Goal: Information Seeking & Learning: Learn about a topic

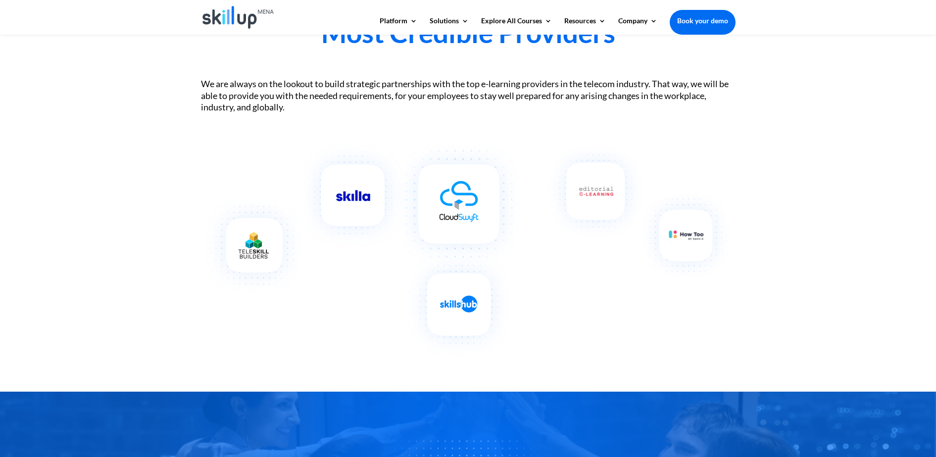
scroll to position [990, 0]
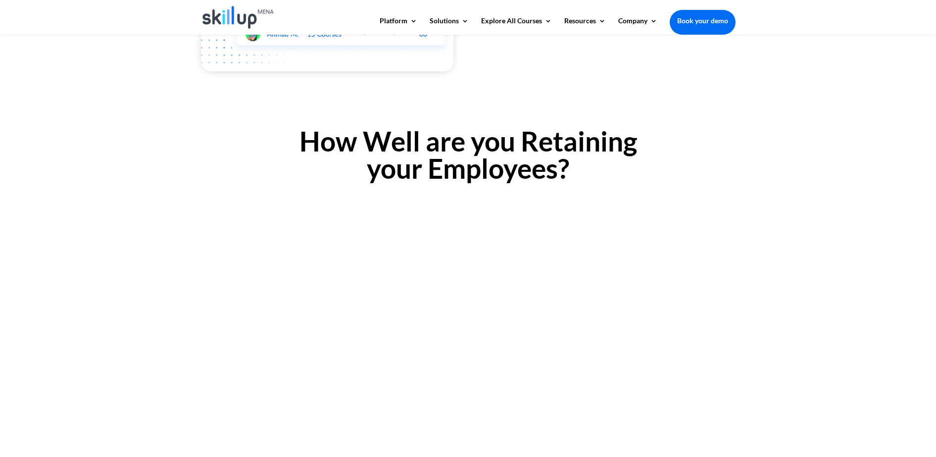
scroll to position [1052, 0]
